Goal: Complete application form

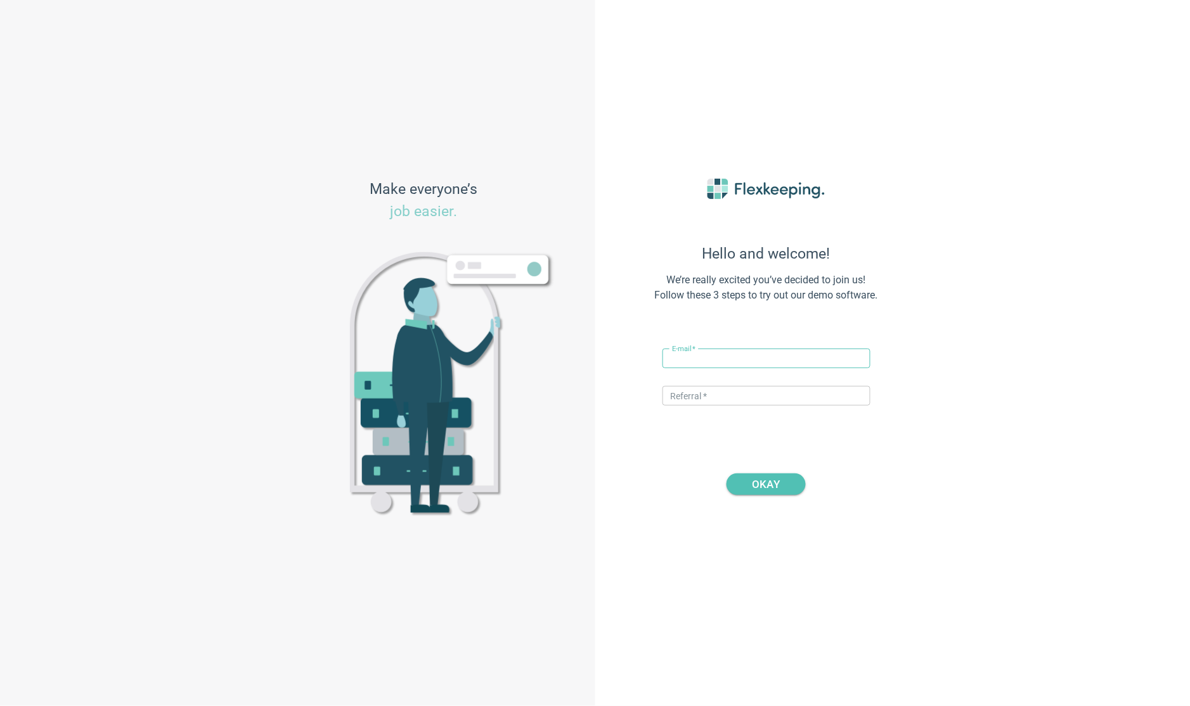
click at [757, 361] on input "text" at bounding box center [767, 359] width 208 height 20
type input "[PERSON_NAME][EMAIL_ADDRESS][DOMAIN_NAME]"
type input "DIGITALMAGIC"
click at [785, 500] on div "Hello and welcome! We’re really excited you’ve decided to join us! Follow these…" at bounding box center [766, 353] width 279 height 412
click at [791, 486] on button "OKAY" at bounding box center [766, 485] width 79 height 22
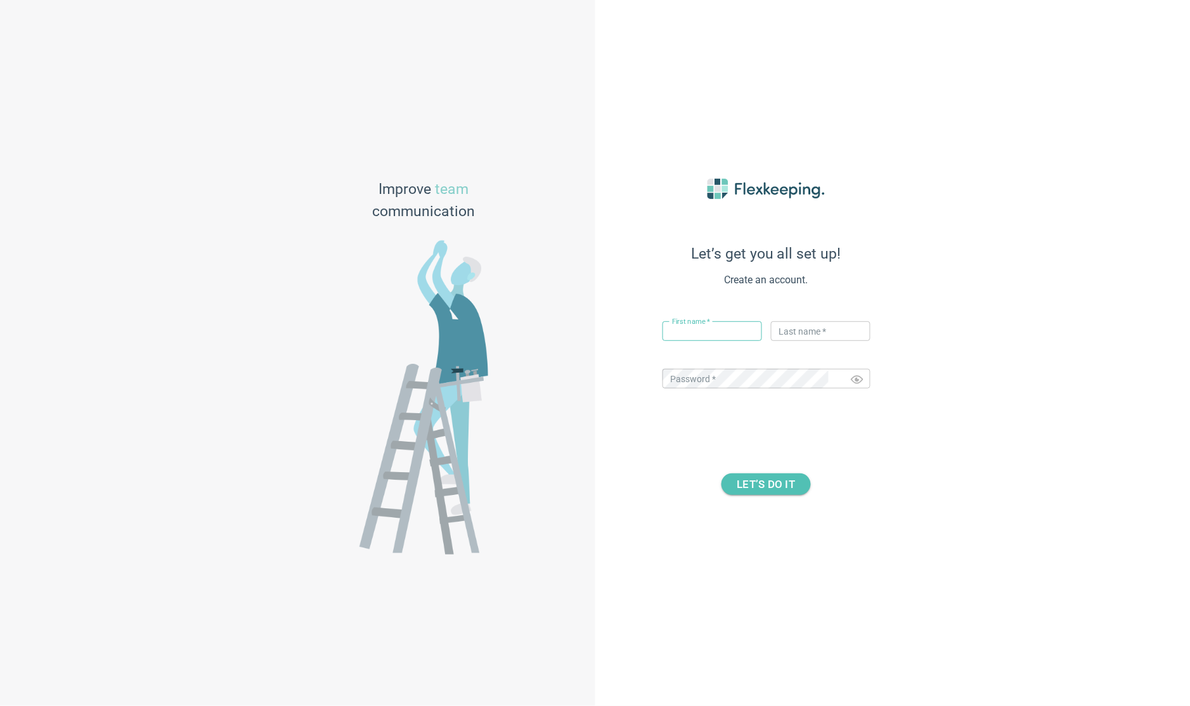
click at [680, 323] on input "text" at bounding box center [713, 331] width 100 height 20
type input "[PERSON_NAME]"
click at [768, 339] on div "Last name   * ​" at bounding box center [819, 334] width 104 height 37
click at [777, 335] on input "text" at bounding box center [821, 331] width 100 height 20
type input "flexkeeping"
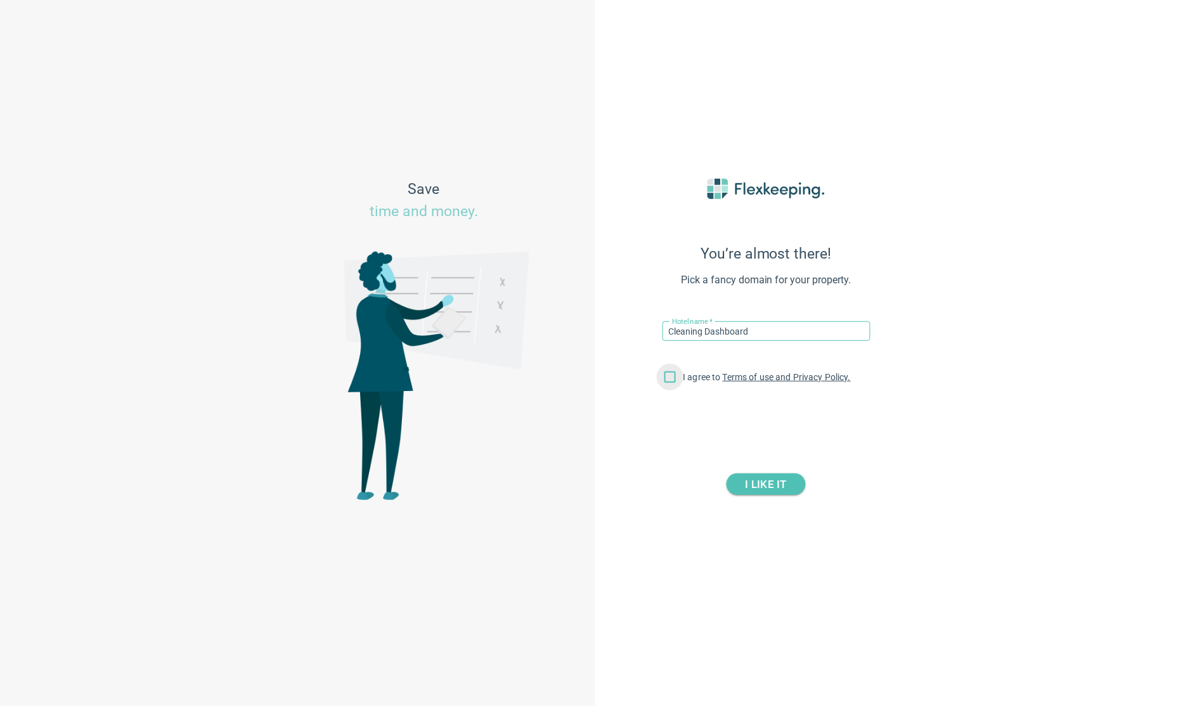
type input "Cleaning Dashboard"
click at [671, 375] on input "I agree to Terms of use and Privacy Policy." at bounding box center [670, 379] width 27 height 27
checkbox input "true"
click at [772, 488] on span "I LIKE IT" at bounding box center [766, 485] width 41 height 22
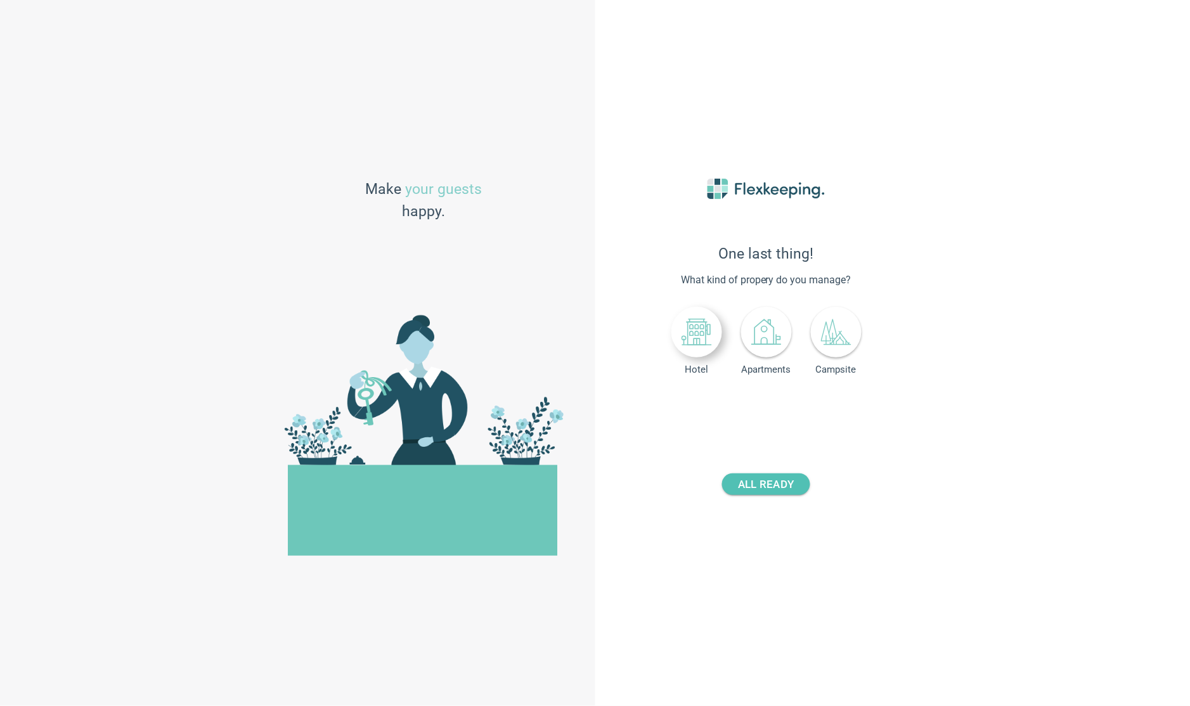
click at [693, 329] on icon at bounding box center [696, 333] width 29 height 26
click at [793, 412] on input "number" at bounding box center [796, 409] width 47 height 20
type input "1"
type input "50"
click at [796, 488] on button "ALL READY" at bounding box center [765, 485] width 87 height 22
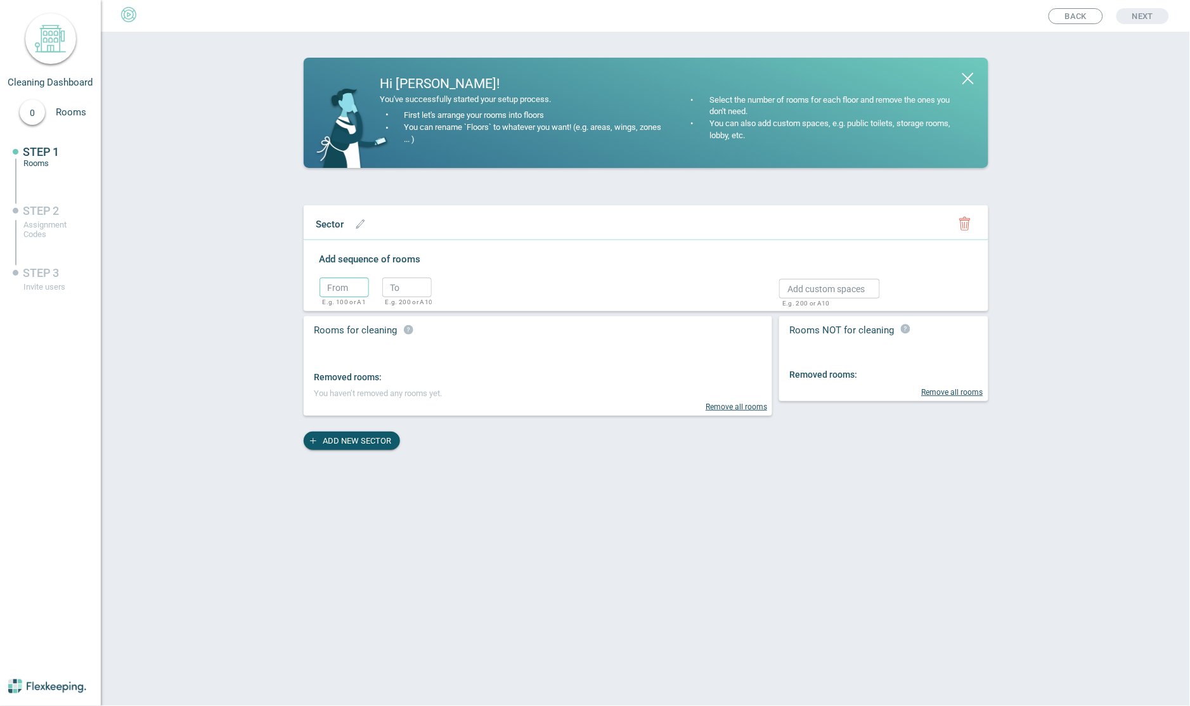
click at [347, 293] on input "text" at bounding box center [344, 288] width 49 height 20
type input "100"
click at [410, 285] on input "text" at bounding box center [406, 288] width 49 height 20
type input "125"
click at [454, 289] on circle "button" at bounding box center [451, 290] width 19 height 19
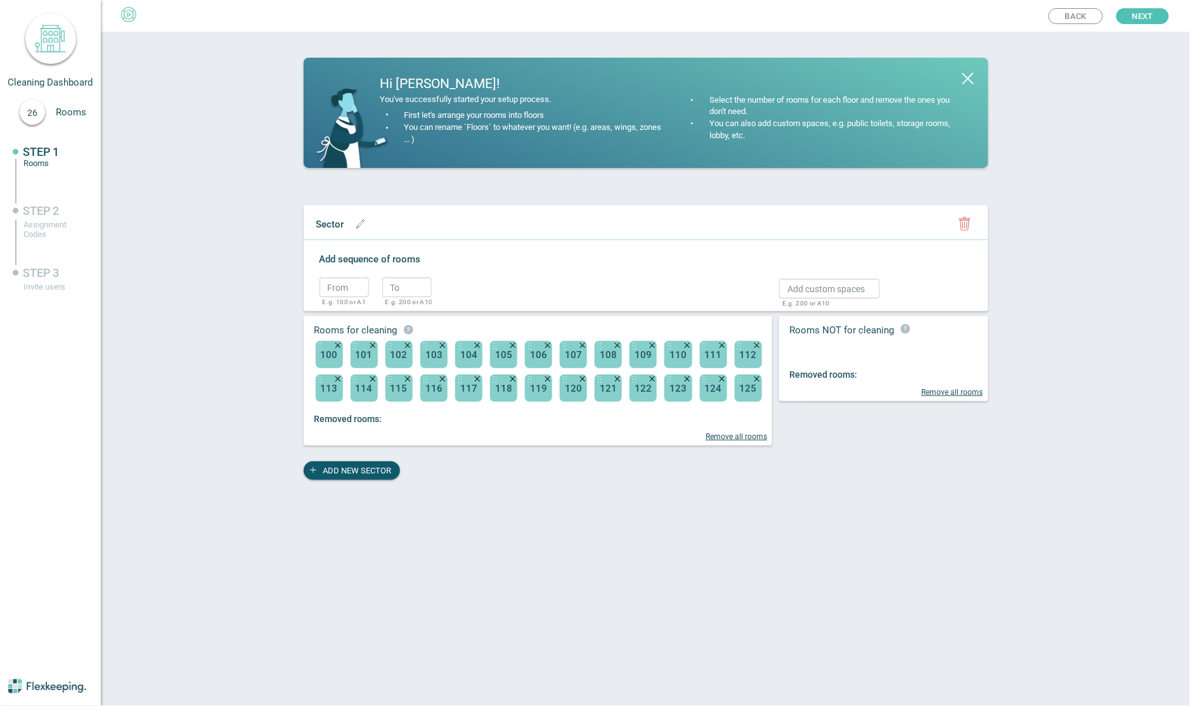
click at [532, 283] on div "From ​ E.g. 100 or A1 To ​ E.g. 200 or A10" at bounding box center [538, 287] width 436 height 28
click at [1151, 15] on span "Next" at bounding box center [1142, 16] width 21 height 16
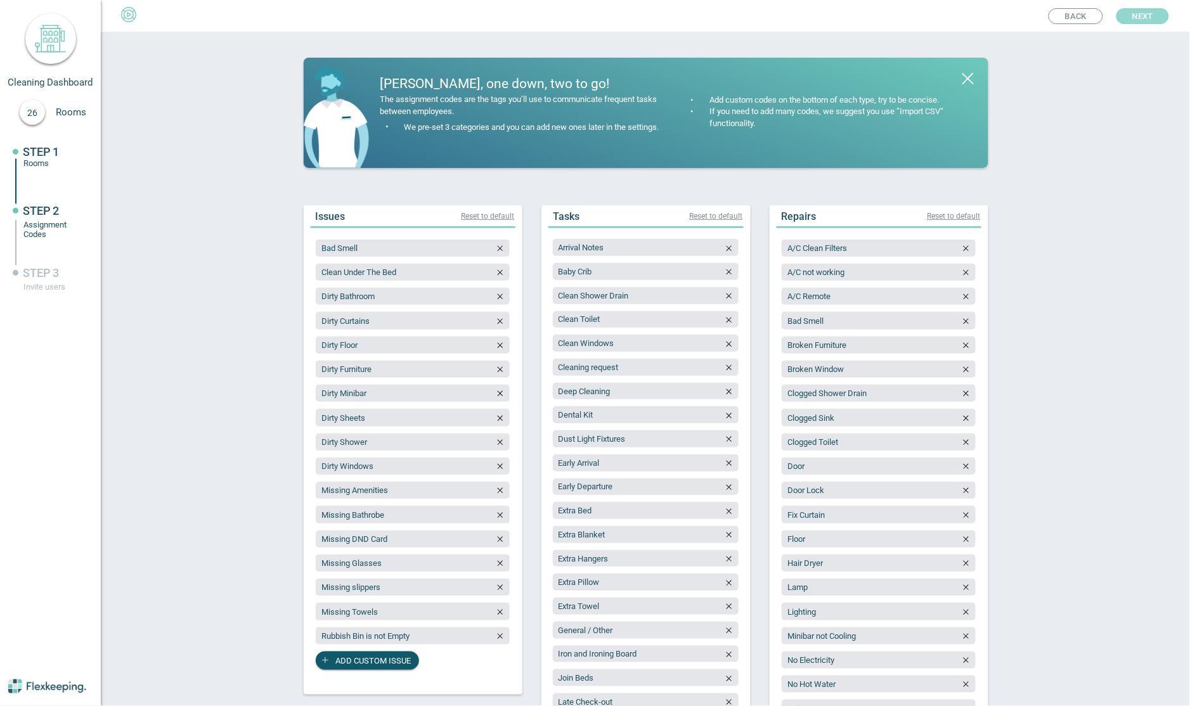
click at [1151, 16] on span "Next" at bounding box center [1142, 16] width 21 height 16
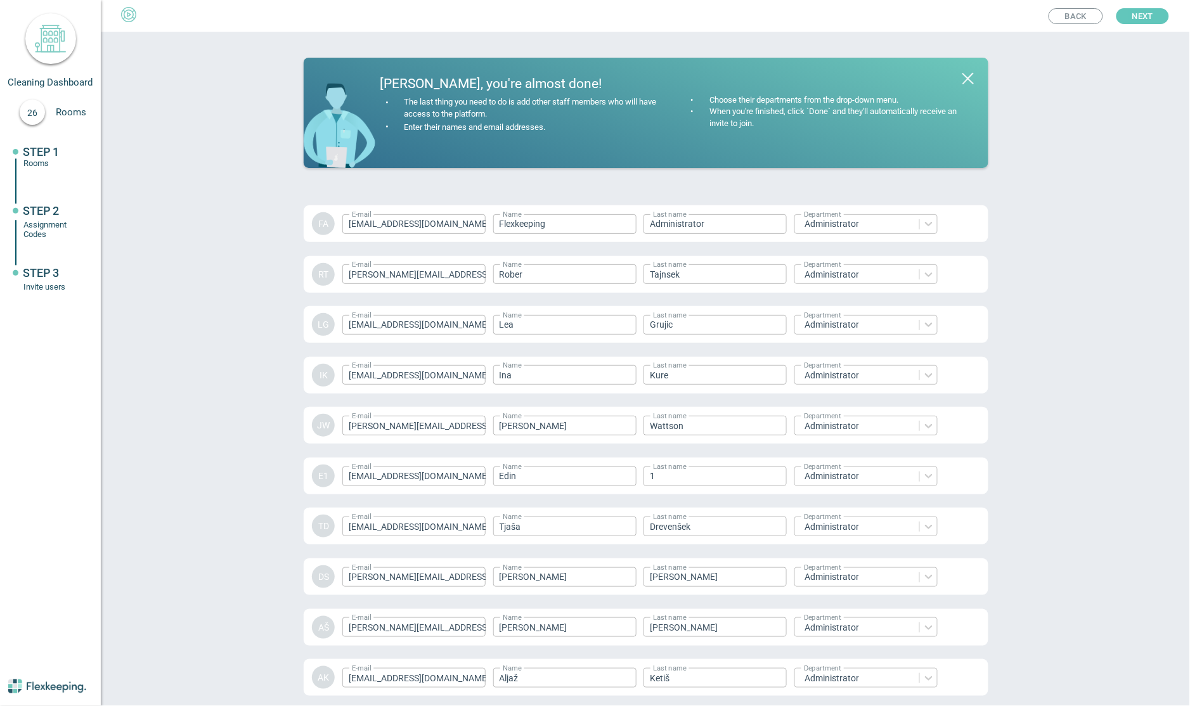
scroll to position [1591, 0]
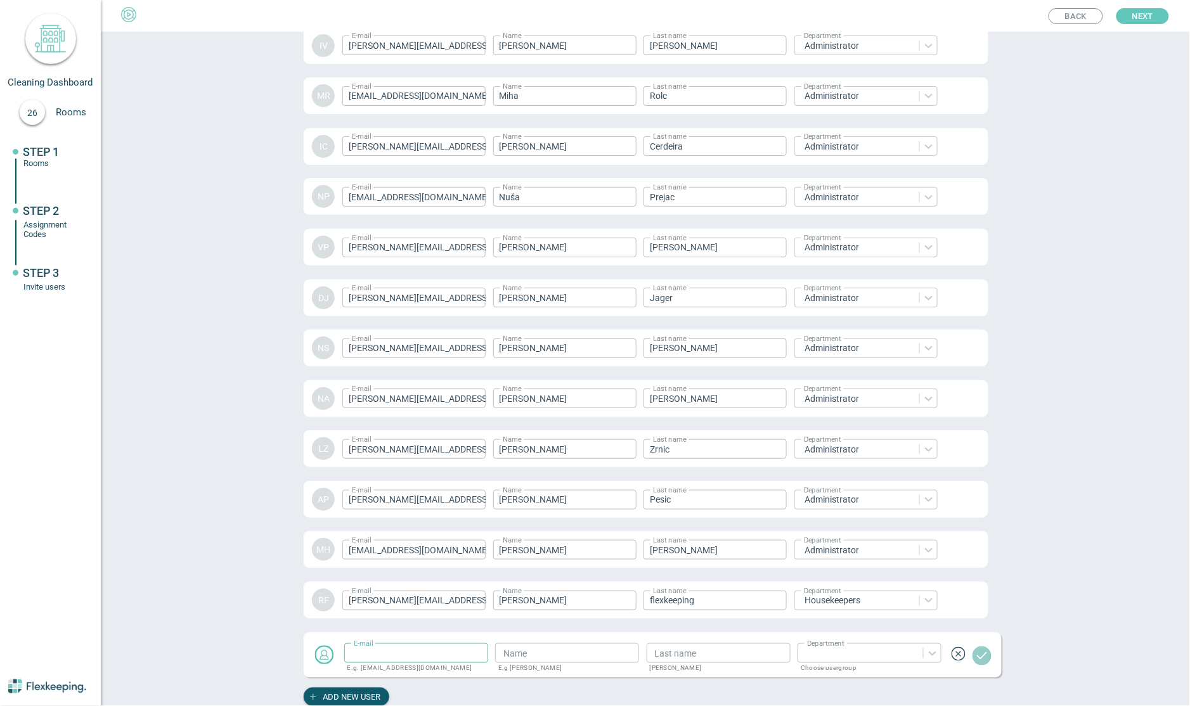
click at [1151, 16] on span "Next" at bounding box center [1142, 16] width 21 height 16
